Goal: Task Accomplishment & Management: Use online tool/utility

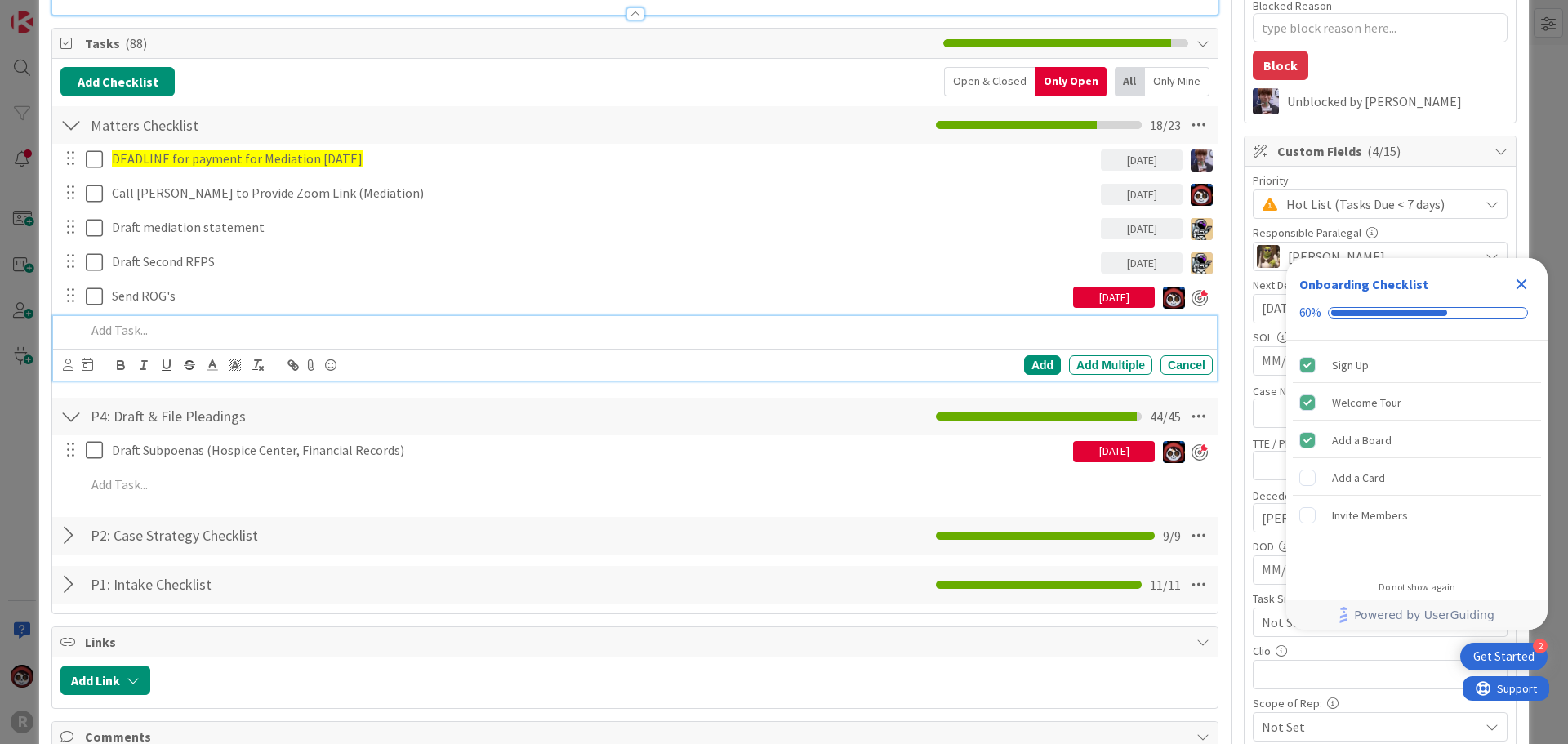
click at [160, 322] on p at bounding box center [646, 330] width 1121 height 19
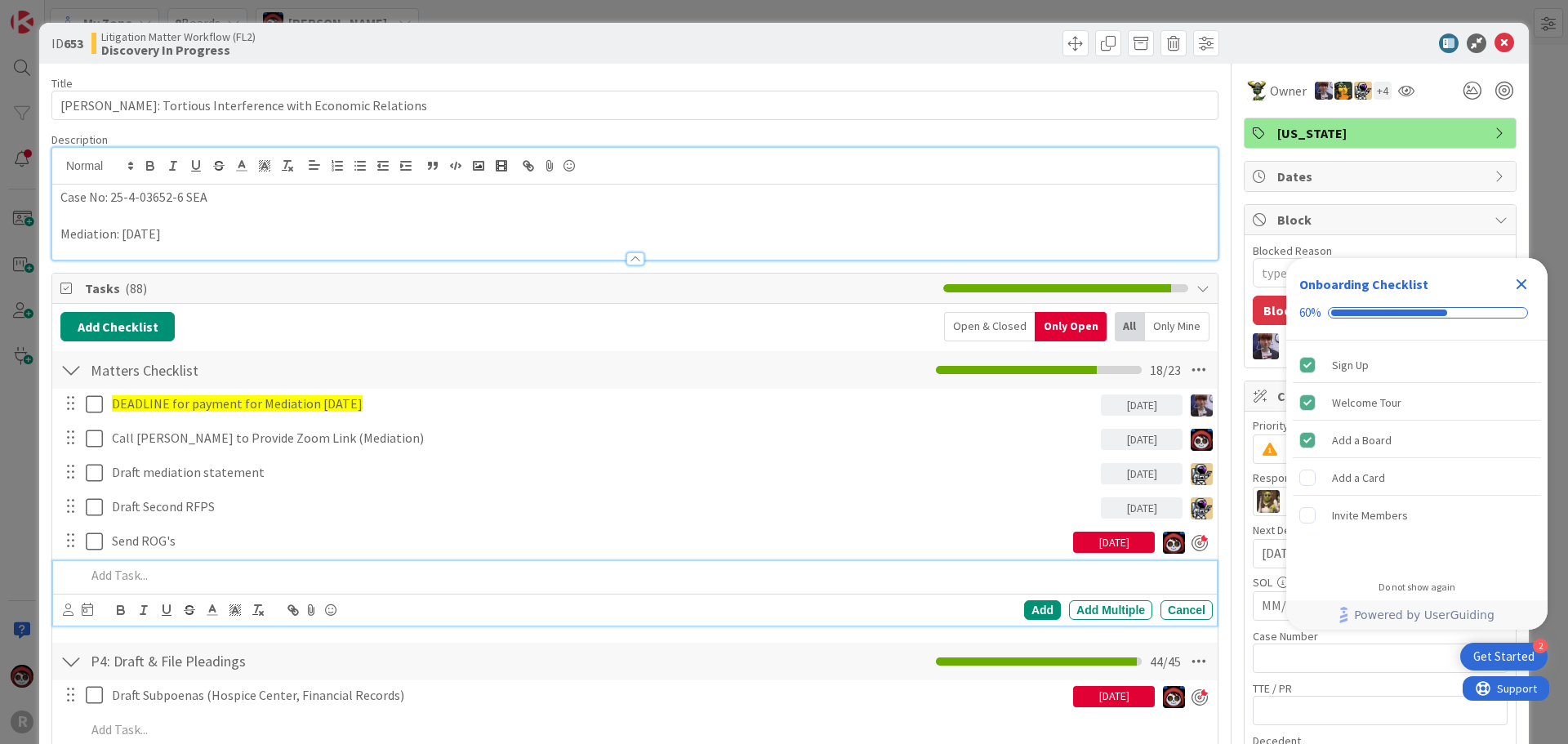
click at [255, 238] on p "Mediation: [DATE]" at bounding box center [635, 234] width 1149 height 19
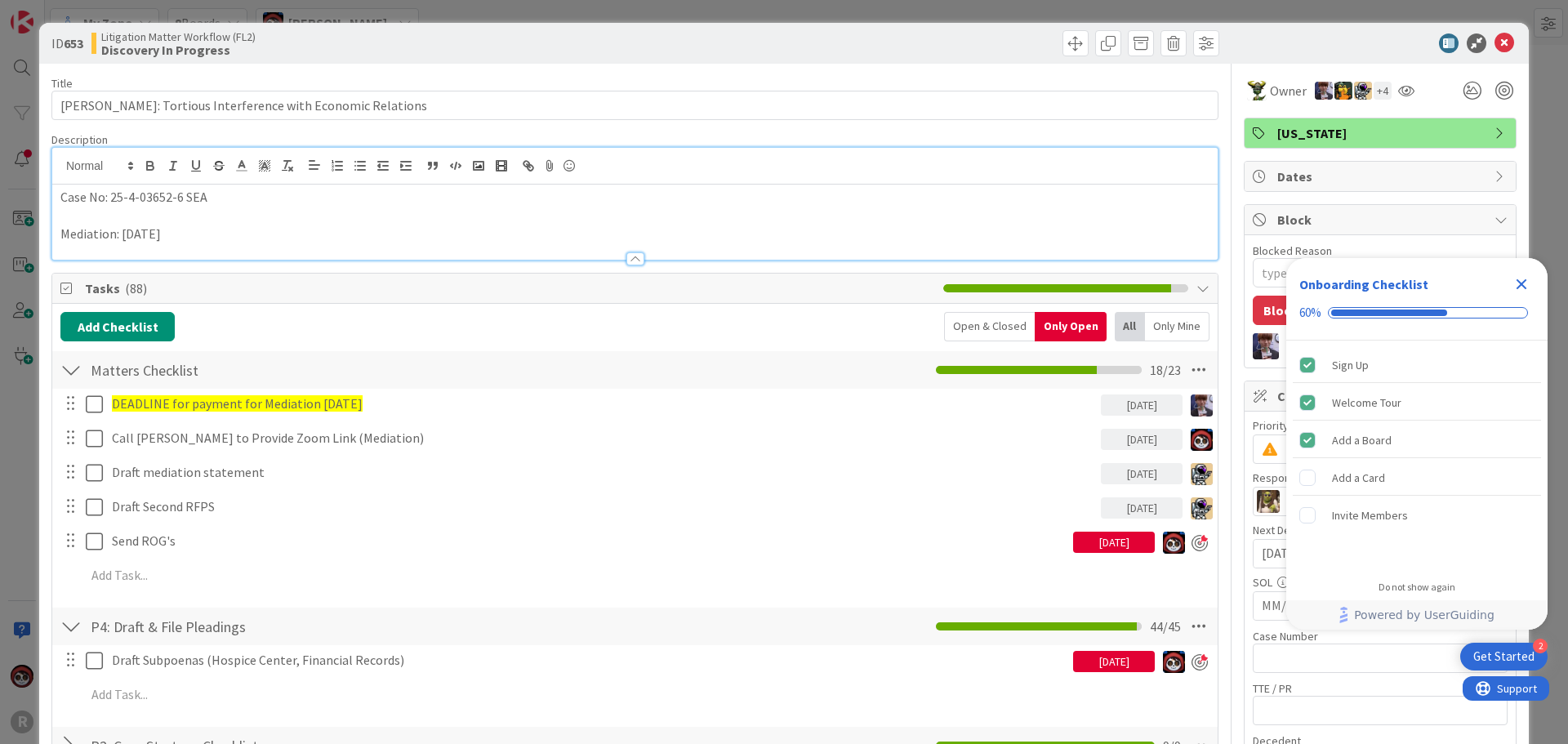
click at [252, 206] on p at bounding box center [635, 215] width 1149 height 19
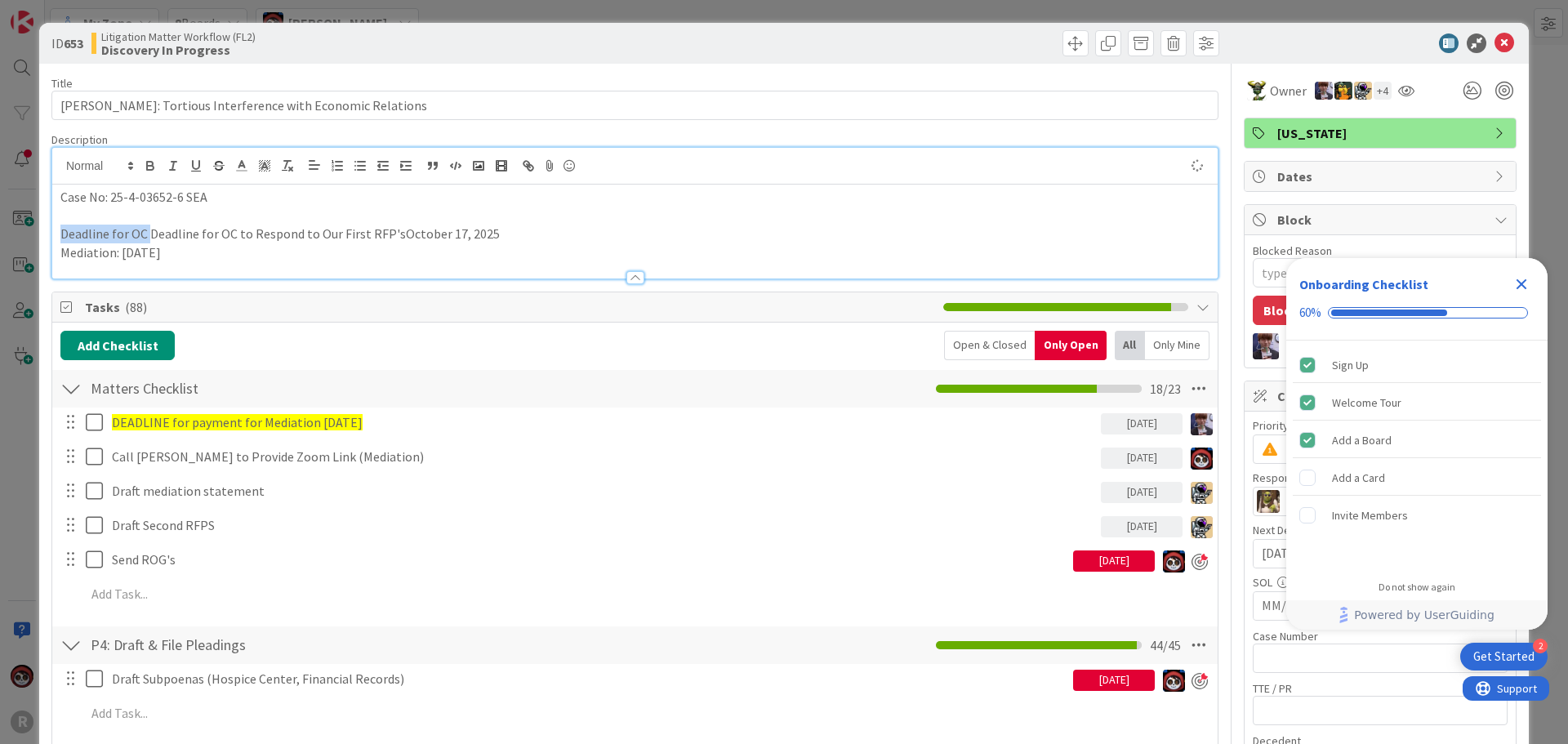
drag, startPoint x: 149, startPoint y: 235, endPoint x: 27, endPoint y: 231, distance: 122.1
click at [27, 232] on div "ID 653 Litigation Matter Workflow (FL2) Discovery In Progress Title 52 / 128 [P…" at bounding box center [784, 372] width 1568 height 744
click at [307, 230] on p "Deadline for OC to Respond to Our First RFP'sOctober 17, 2025" at bounding box center [635, 234] width 1149 height 19
type textarea "x"
click at [1528, 279] on icon "Close Checklist" at bounding box center [1522, 284] width 20 height 20
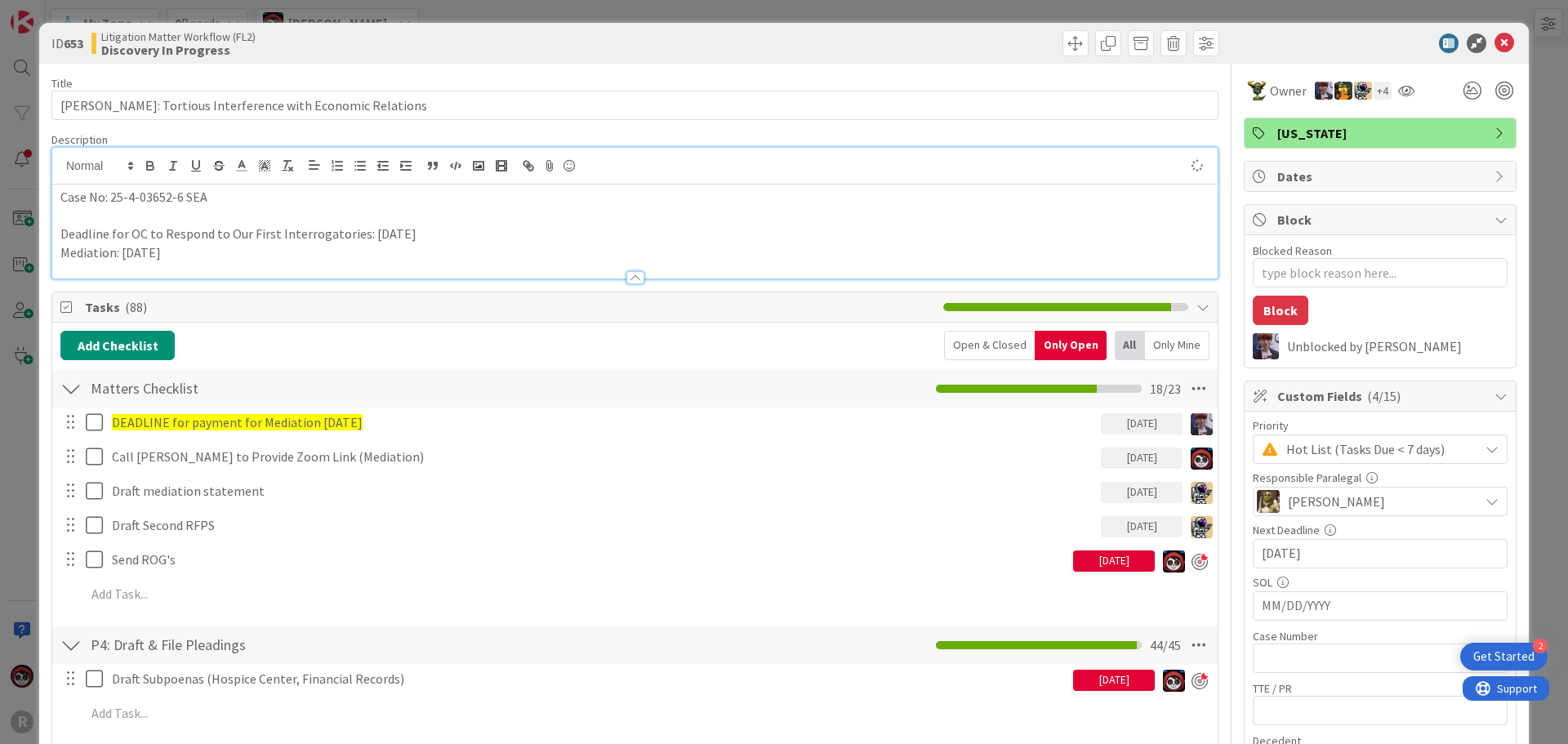
click at [345, 257] on p "Mediation: [DATE]" at bounding box center [635, 253] width 1149 height 19
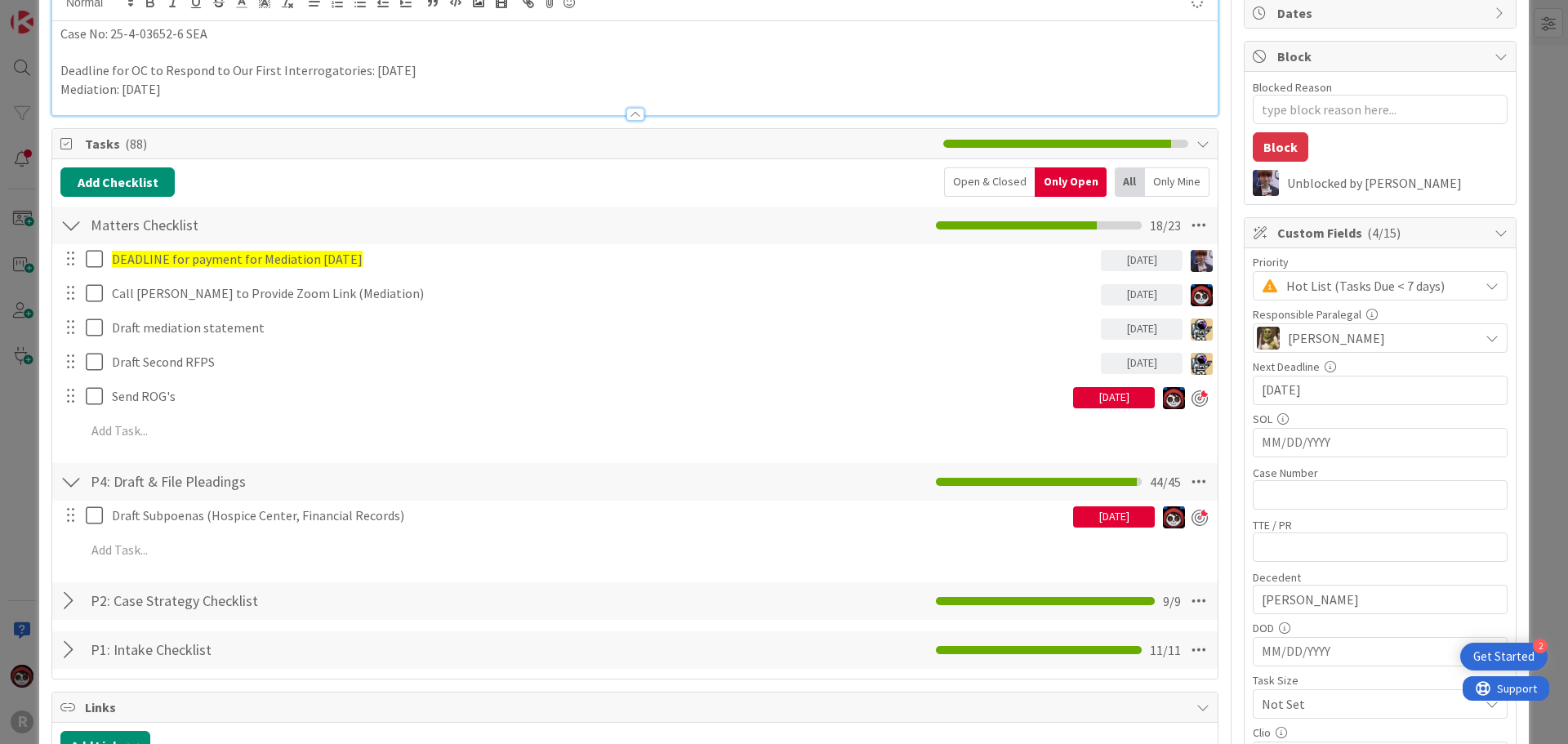
scroll to position [81, 0]
